Goal: Find specific page/section: Find specific page/section

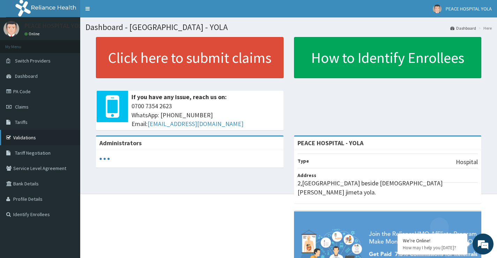
click at [22, 140] on link "Validations" at bounding box center [40, 137] width 80 height 15
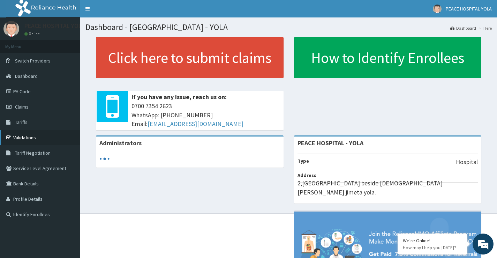
click at [20, 136] on link "Validations" at bounding box center [40, 137] width 80 height 15
